Goal: Check status: Check status

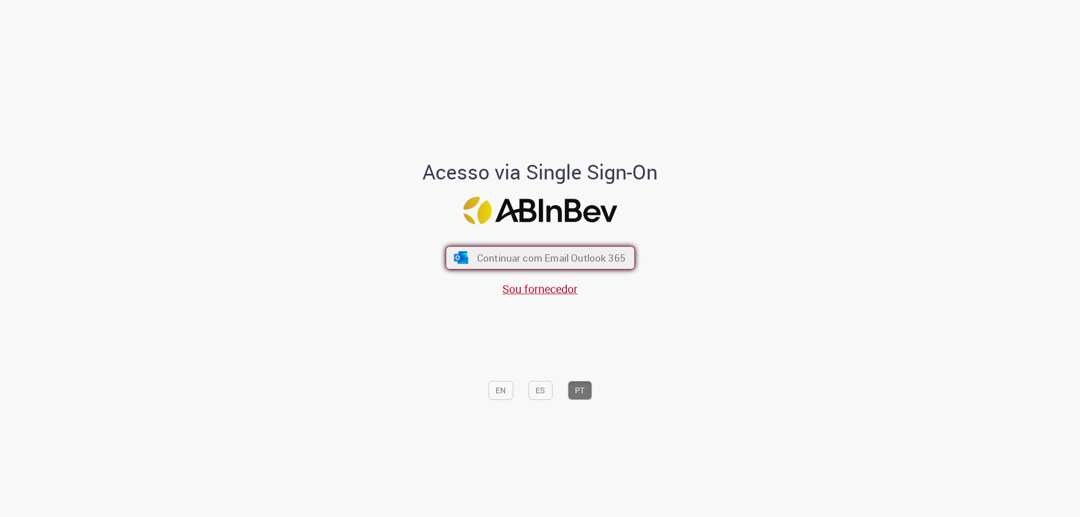
click at [559, 255] on span "Continuar com Email Outlook 365" at bounding box center [550, 257] width 149 height 13
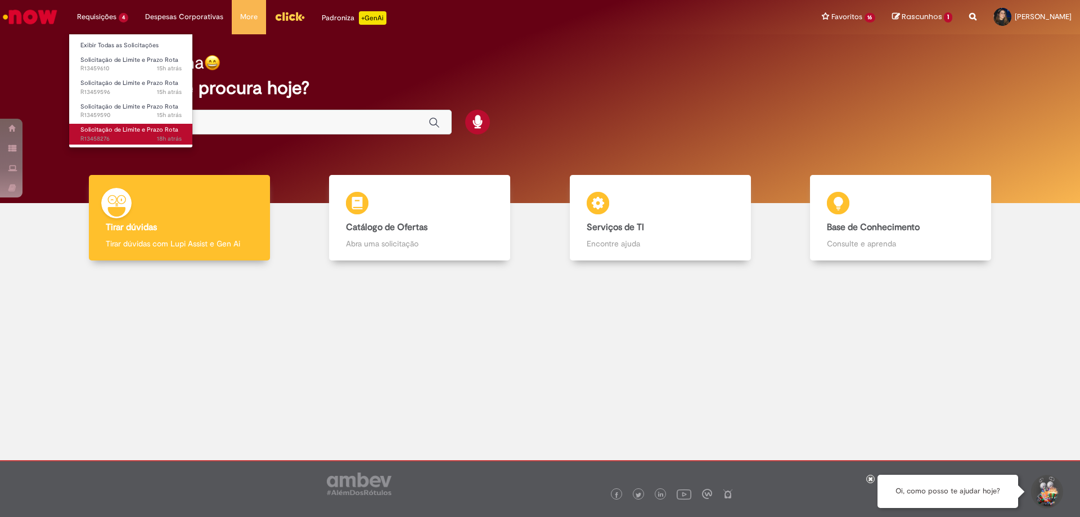
click at [118, 129] on span "Solicitação de Limite e Prazo Rota" at bounding box center [129, 129] width 98 height 8
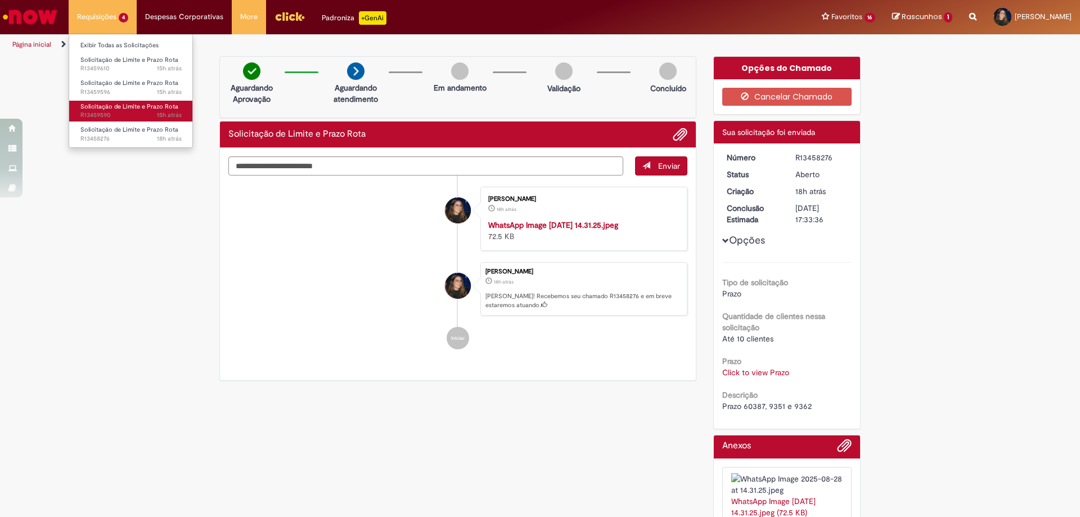
click at [124, 106] on span "Solicitação de Limite e Prazo Rota" at bounding box center [129, 106] width 98 height 8
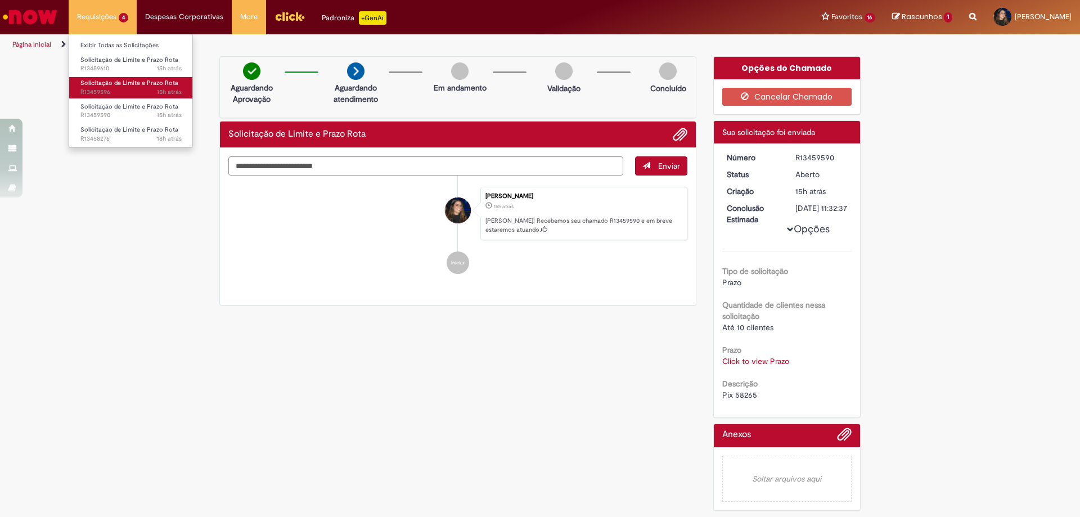
click at [127, 78] on link "Solicitação de Limite e Prazo Rota 15h atrás 15 horas atrás R13459596" at bounding box center [131, 87] width 124 height 21
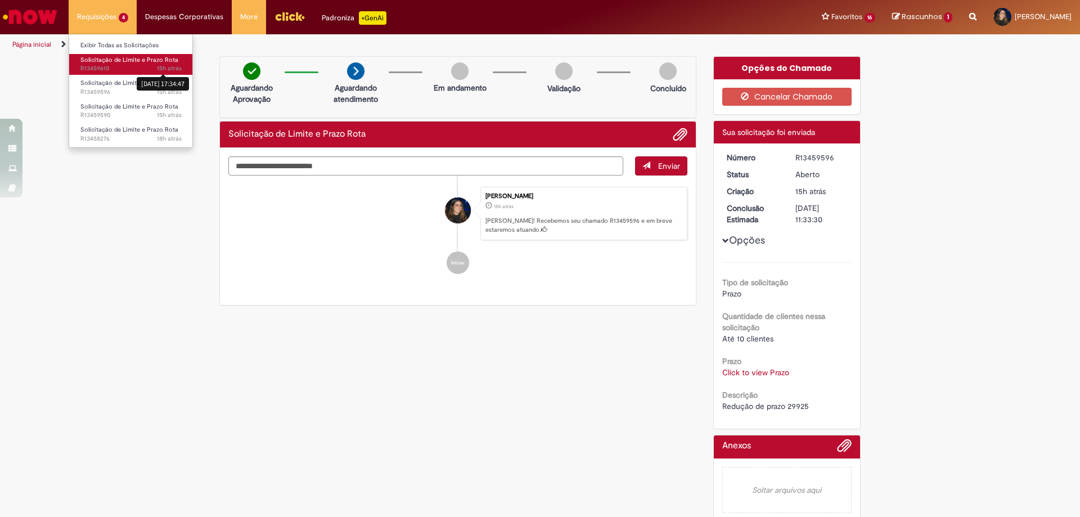
click at [169, 69] on span "15h atrás" at bounding box center [169, 68] width 25 height 8
